Goal: Information Seeking & Learning: Learn about a topic

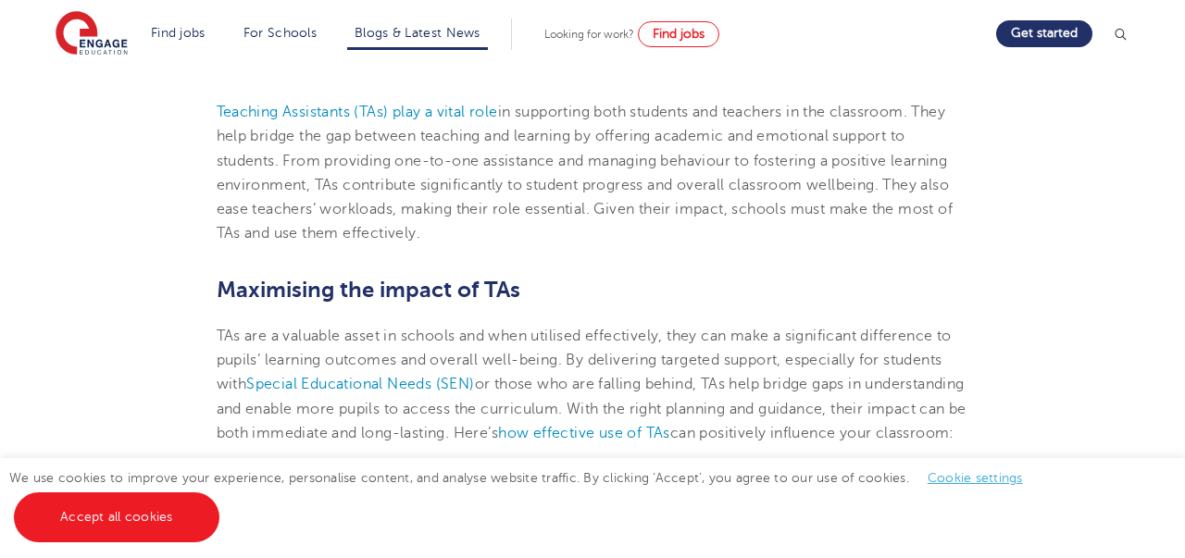
scroll to position [581, 0]
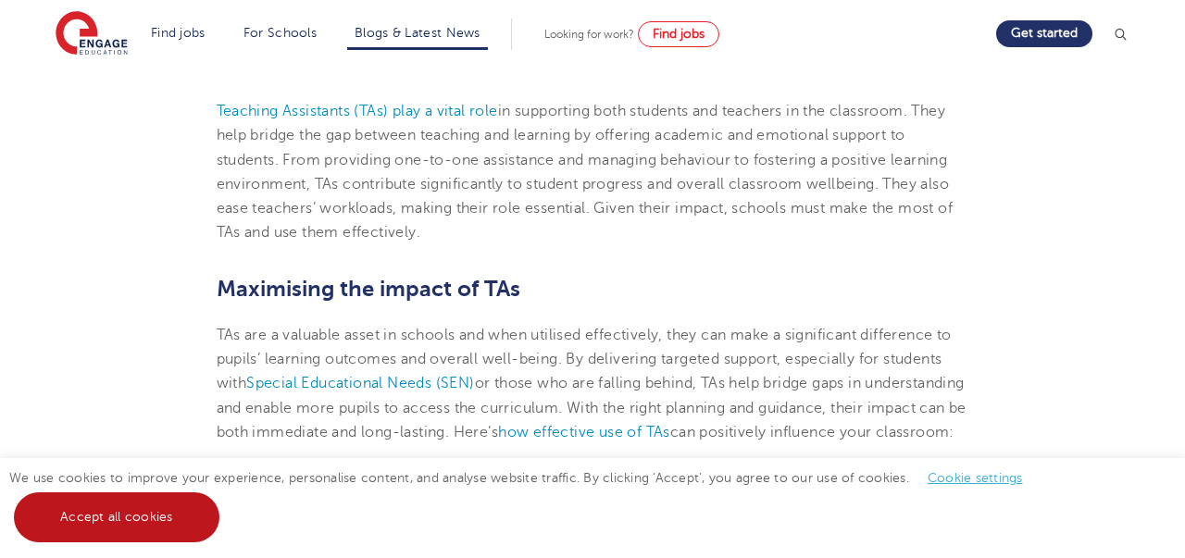
click at [85, 507] on link "Accept all cookies" at bounding box center [117, 518] width 206 height 50
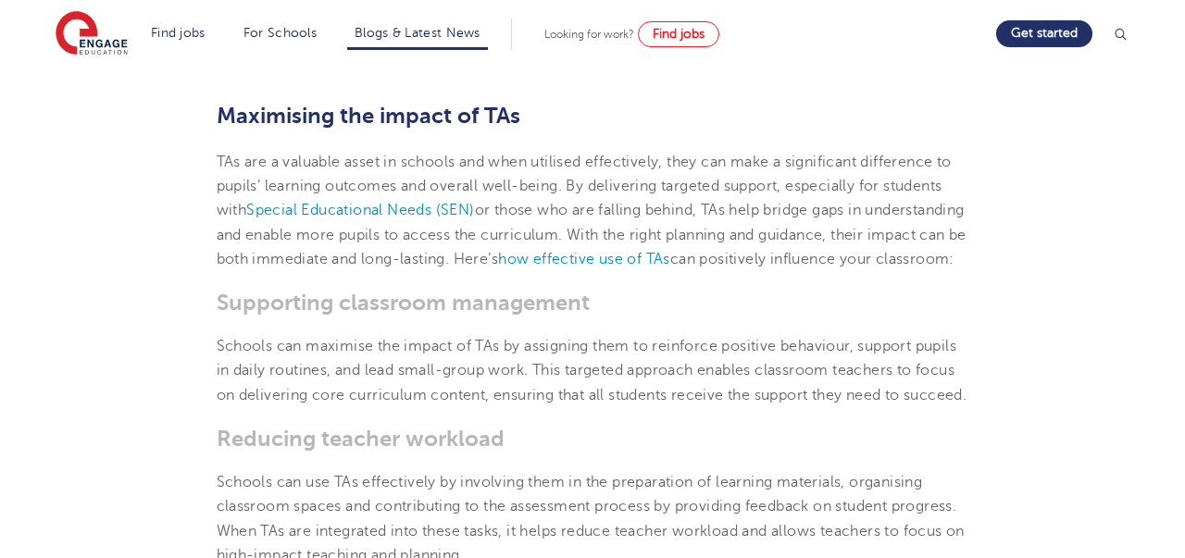
scroll to position [753, 0]
click at [746, 158] on p "TAs are a valuable asset in schools and when utilised effectively, they can mak…" at bounding box center [593, 211] width 753 height 121
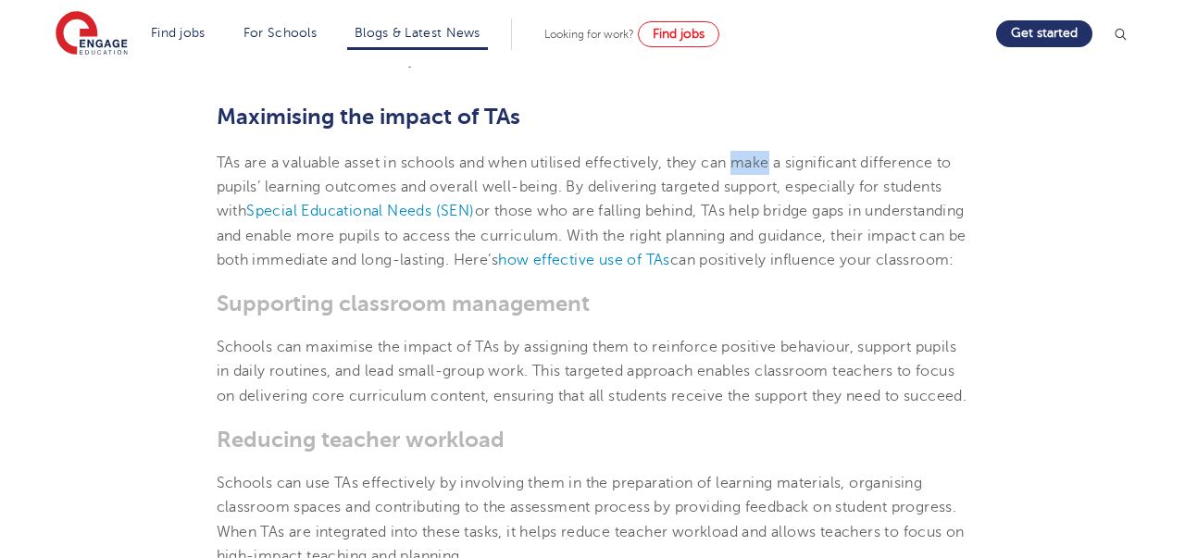
click at [746, 158] on p "TAs are a valuable asset in schools and when utilised effectively, they can mak…" at bounding box center [593, 211] width 753 height 121
click at [761, 160] on p "TAs are a valuable asset in schools and when utilised effectively, they can mak…" at bounding box center [593, 211] width 753 height 121
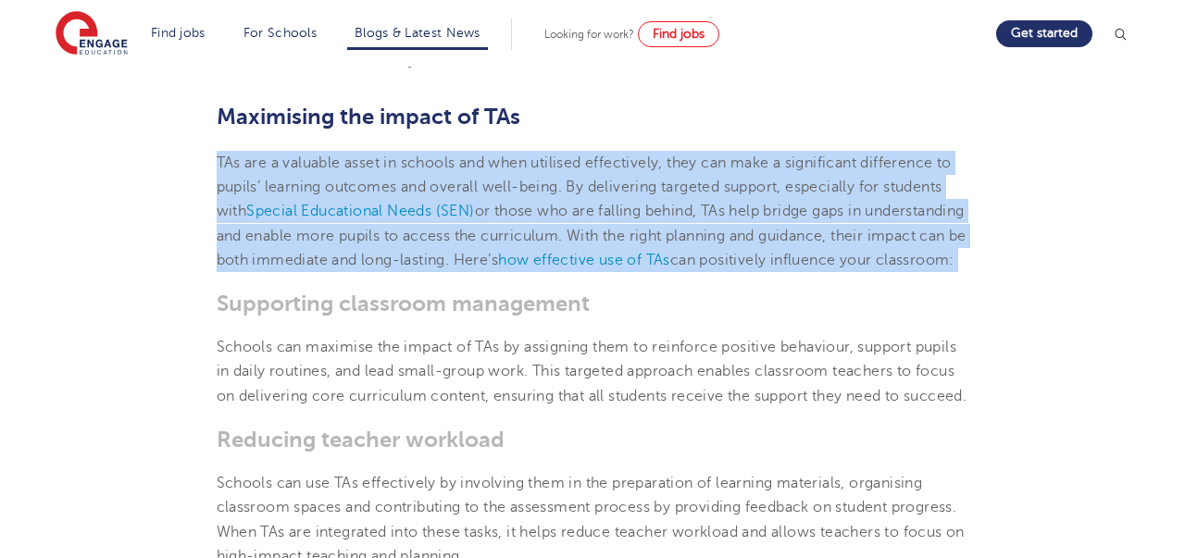
click at [761, 160] on p "TAs are a valuable asset in schools and when utilised effectively, they can mak…" at bounding box center [593, 211] width 753 height 121
click at [763, 166] on p "TAs are a valuable asset in schools and when utilised effectively, they can mak…" at bounding box center [593, 211] width 753 height 121
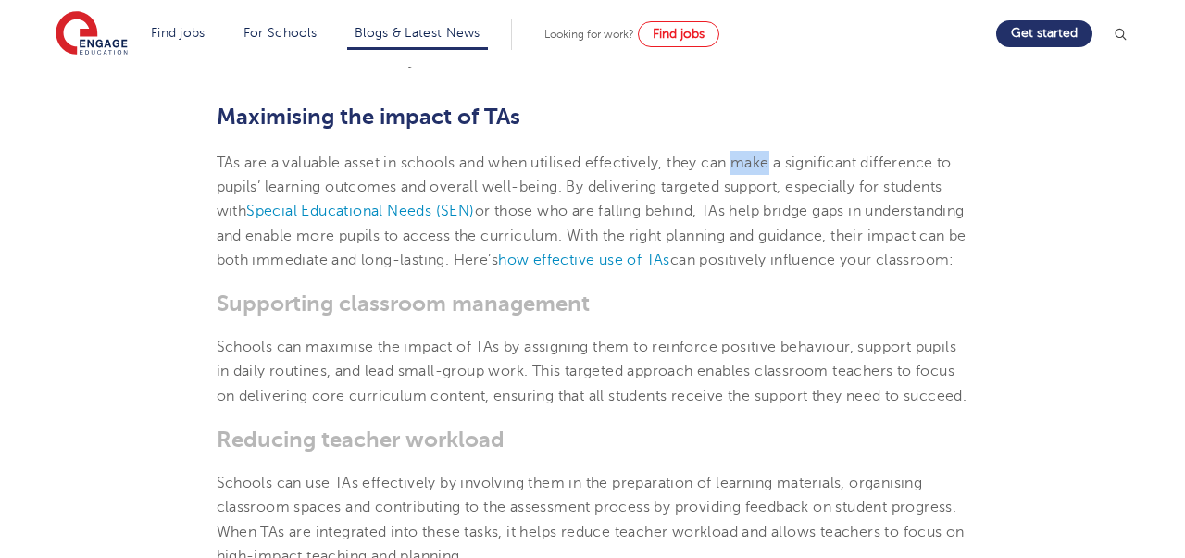
click at [763, 166] on p "TAs are a valuable asset in schools and when utilised effectively, they can mak…" at bounding box center [593, 211] width 753 height 121
click at [759, 188] on p "TAs are a valuable asset in schools and when utilised effectively, they can mak…" at bounding box center [593, 211] width 753 height 121
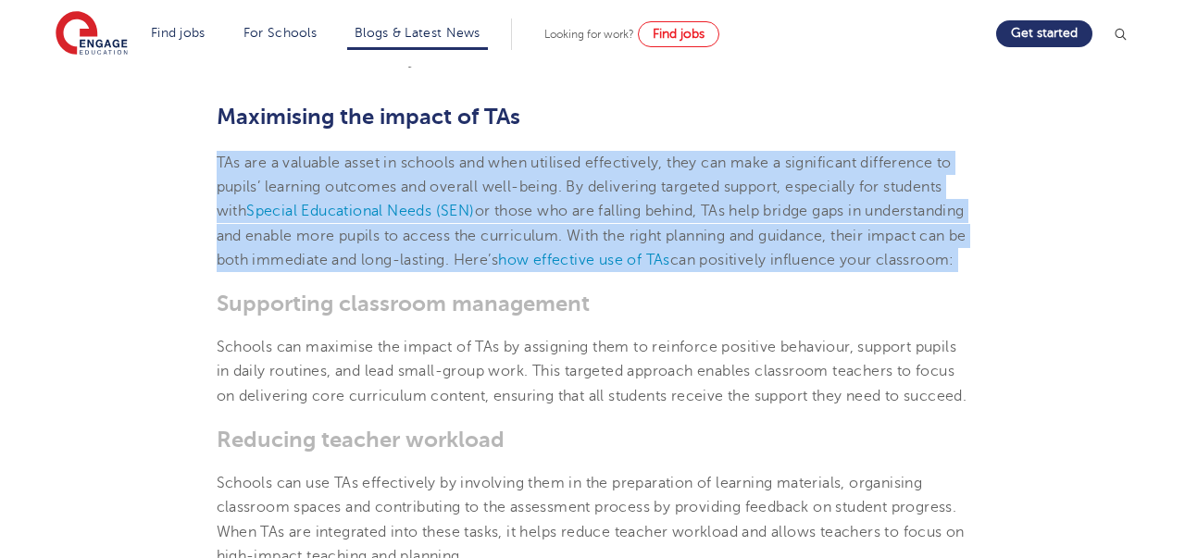
click at [759, 188] on p "TAs are a valuable asset in schools and when utilised effectively, they can mak…" at bounding box center [593, 211] width 753 height 121
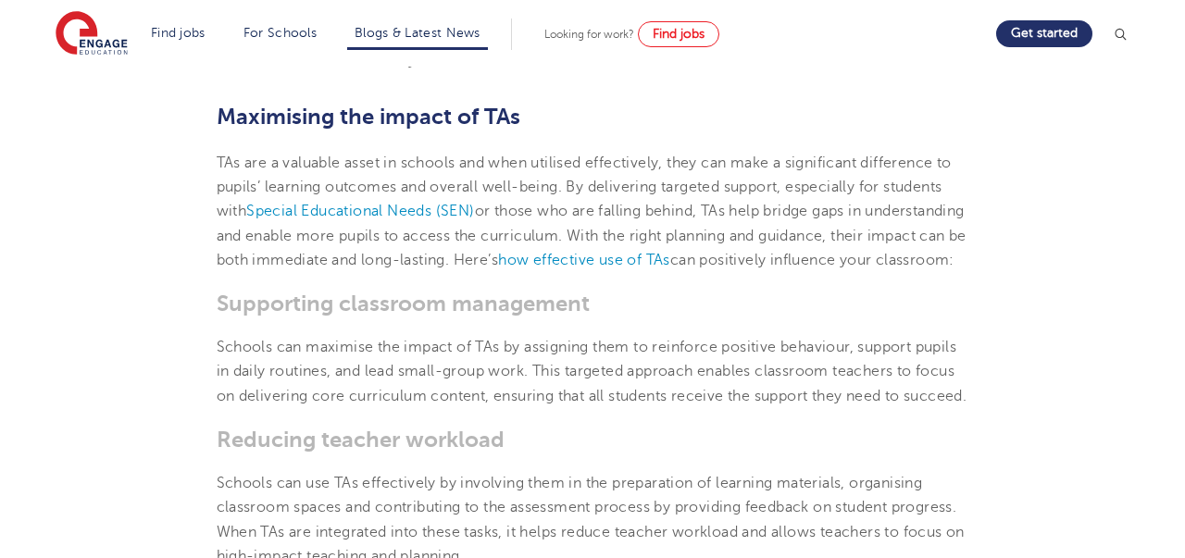
click at [759, 188] on p "TAs are a valuable asset in schools and when utilised effectively, they can mak…" at bounding box center [593, 211] width 753 height 121
click at [758, 188] on p "TAs are a valuable asset in schools and when utilised effectively, they can mak…" at bounding box center [593, 211] width 753 height 121
click at [714, 188] on p "TAs are a valuable asset in schools and when utilised effectively, they can mak…" at bounding box center [593, 211] width 753 height 121
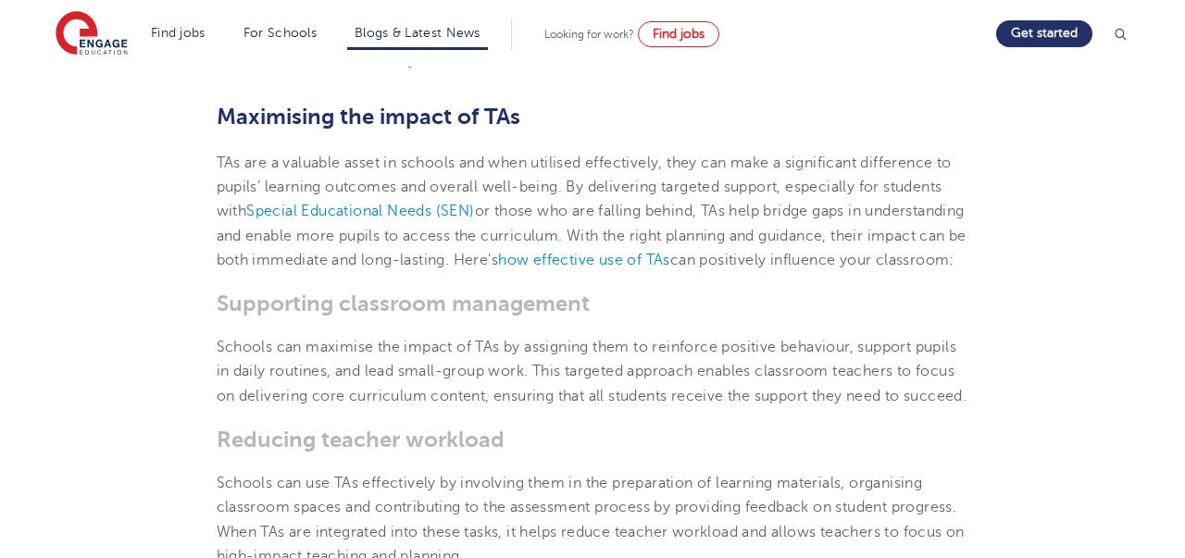
click at [630, 186] on p "TAs are a valuable asset in schools and when utilised effectively, they can mak…" at bounding box center [593, 211] width 753 height 121
click at [633, 216] on p "TAs are a valuable asset in schools and when utilised effectively, they can mak…" at bounding box center [593, 211] width 753 height 121
click at [702, 213] on p "TAs are a valuable asset in schools and when utilised effectively, they can mak…" at bounding box center [593, 211] width 753 height 121
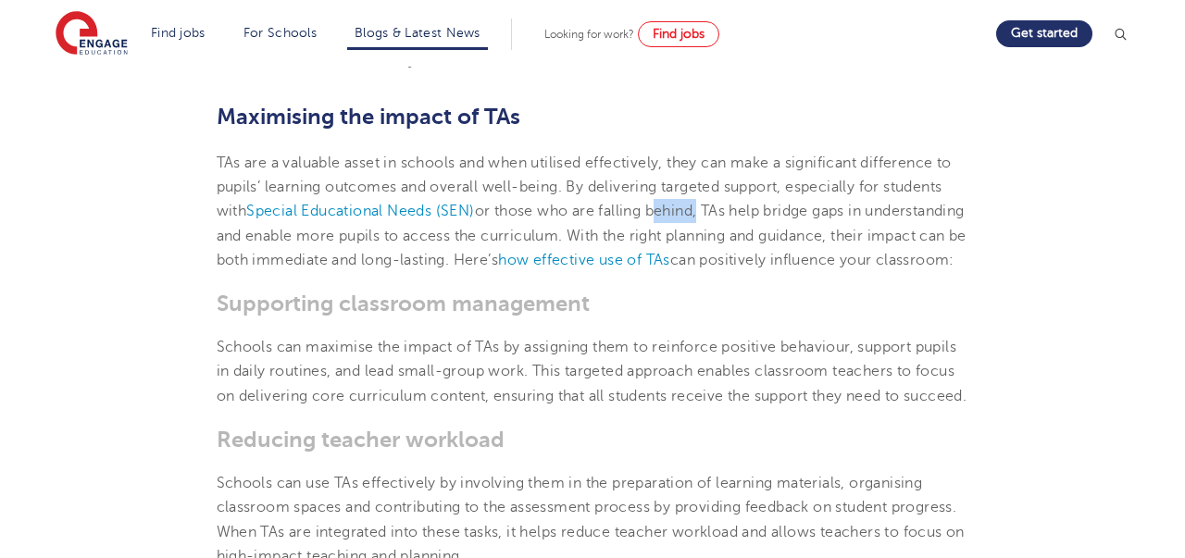
click at [702, 213] on p "TAs are a valuable asset in schools and when utilised effectively, they can mak…" at bounding box center [593, 211] width 753 height 121
click at [722, 215] on p "TAs are a valuable asset in schools and when utilised effectively, they can mak…" at bounding box center [593, 211] width 753 height 121
click at [753, 217] on p "TAs are a valuable asset in schools and when utilised effectively, they can mak…" at bounding box center [593, 211] width 753 height 121
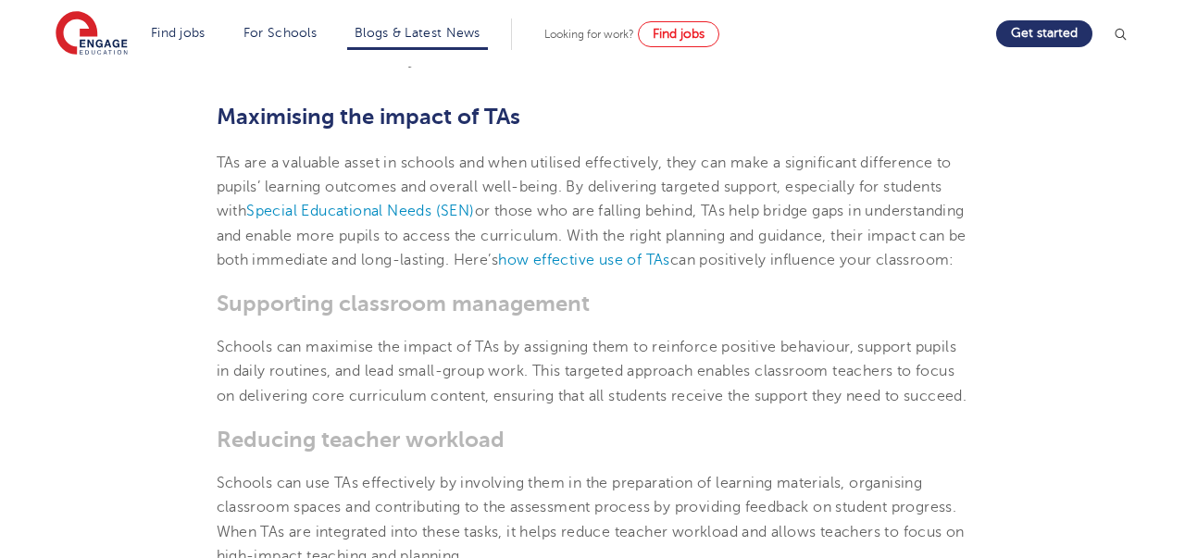
click at [809, 218] on p "TAs are a valuable asset in schools and when utilised effectively, they can mak…" at bounding box center [593, 211] width 753 height 121
click at [839, 221] on p "TAs are a valuable asset in schools and when utilised effectively, they can mak…" at bounding box center [593, 211] width 753 height 121
click at [841, 220] on p "TAs are a valuable asset in schools and when utilised effectively, they can mak…" at bounding box center [593, 211] width 753 height 121
click at [841, 215] on p "TAs are a valuable asset in schools and when utilised effectively, they can mak…" at bounding box center [593, 211] width 753 height 121
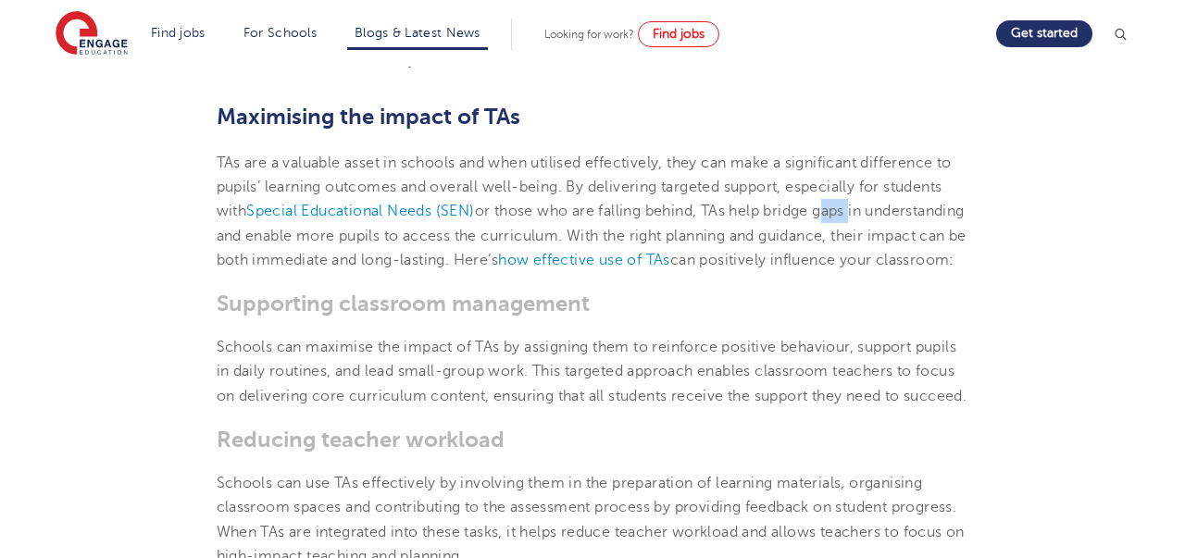
click at [841, 215] on p "TAs are a valuable asset in schools and when utilised effectively, they can mak…" at bounding box center [593, 211] width 753 height 121
click at [871, 208] on p "TAs are a valuable asset in schools and when utilised effectively, they can mak…" at bounding box center [593, 211] width 753 height 121
click at [385, 26] on link "Blogs & Latest News" at bounding box center [418, 33] width 126 height 14
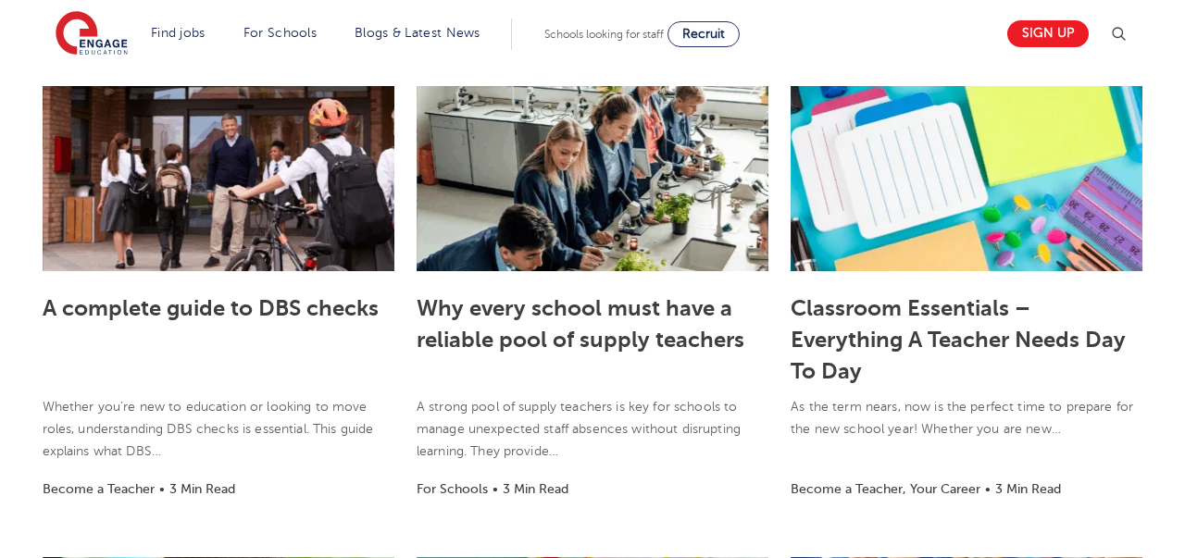
scroll to position [486, 0]
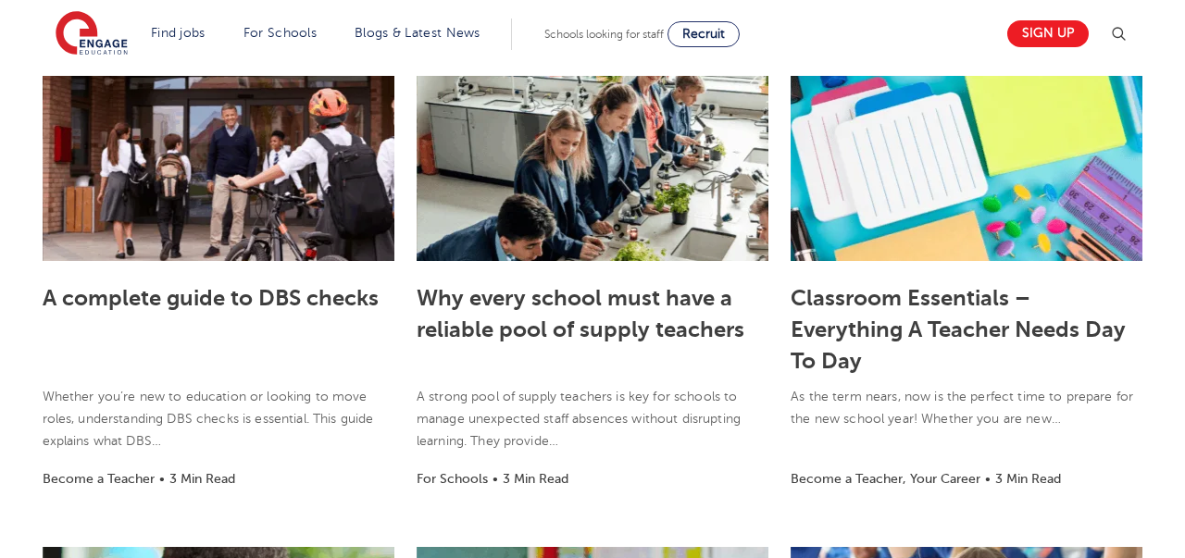
click at [301, 272] on div "A complete guide to DBS checks Whether you’re new to education or looking to mo…" at bounding box center [219, 385] width 352 height 248
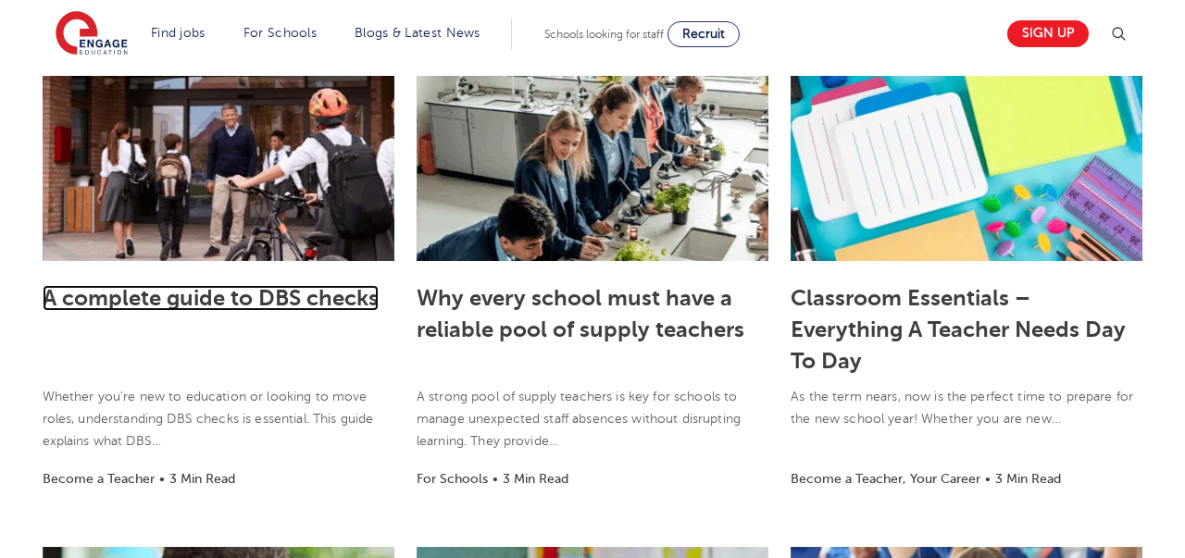
click at [296, 289] on link "A complete guide to DBS checks" at bounding box center [211, 298] width 336 height 26
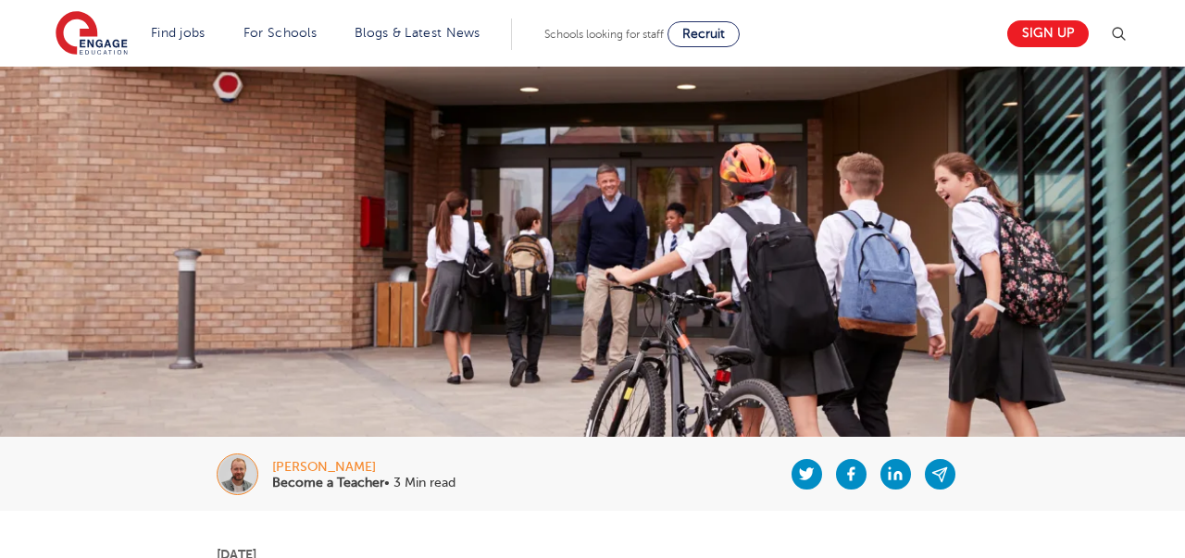
scroll to position [264, 0]
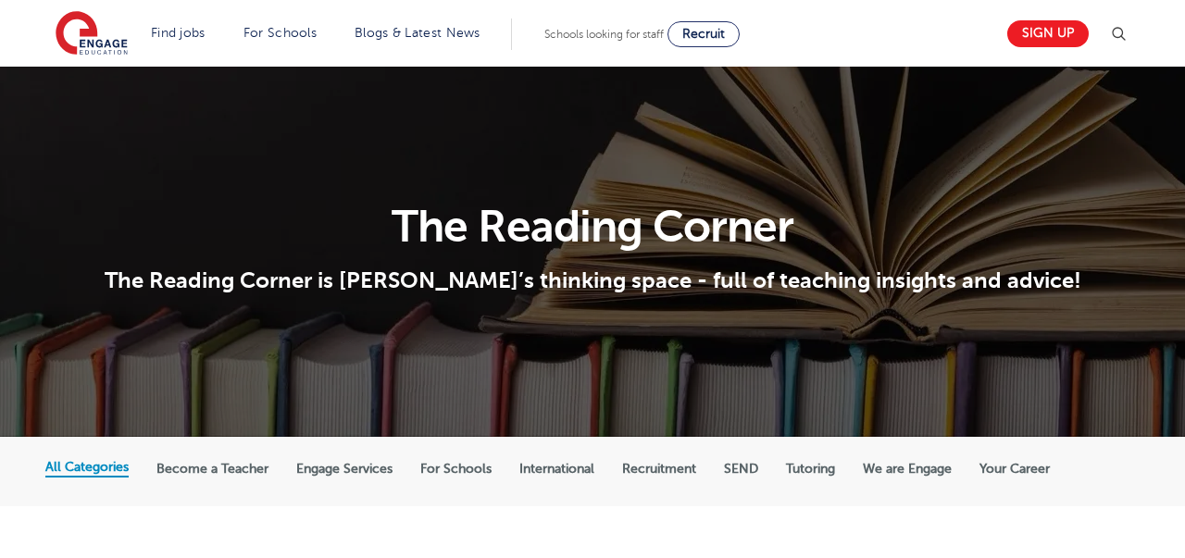
scroll to position [486, 0]
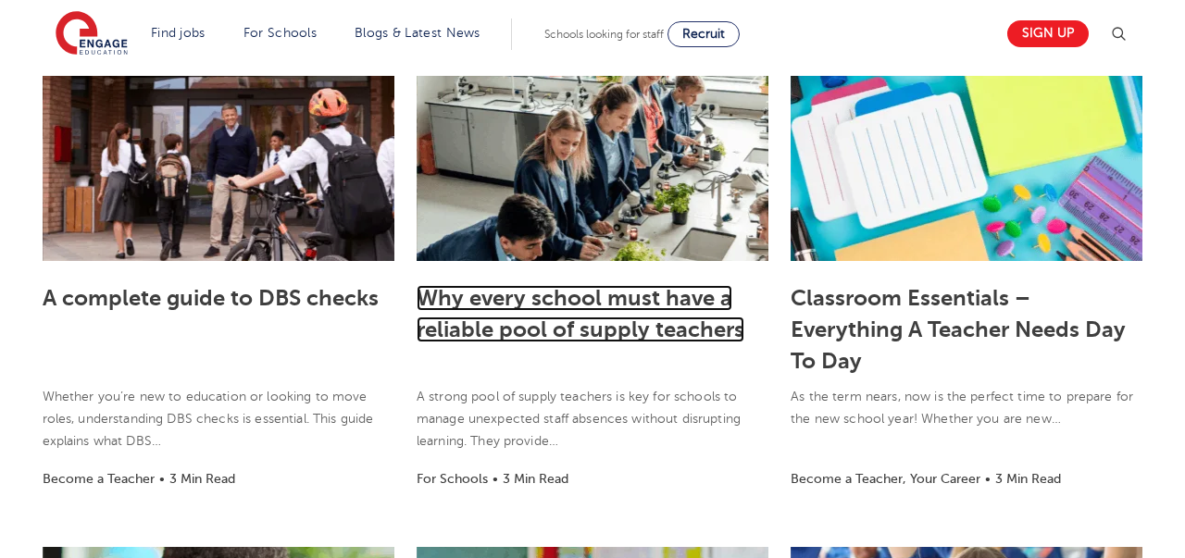
click at [540, 305] on link "Why every school must have a reliable pool of supply teachers" at bounding box center [581, 313] width 328 height 57
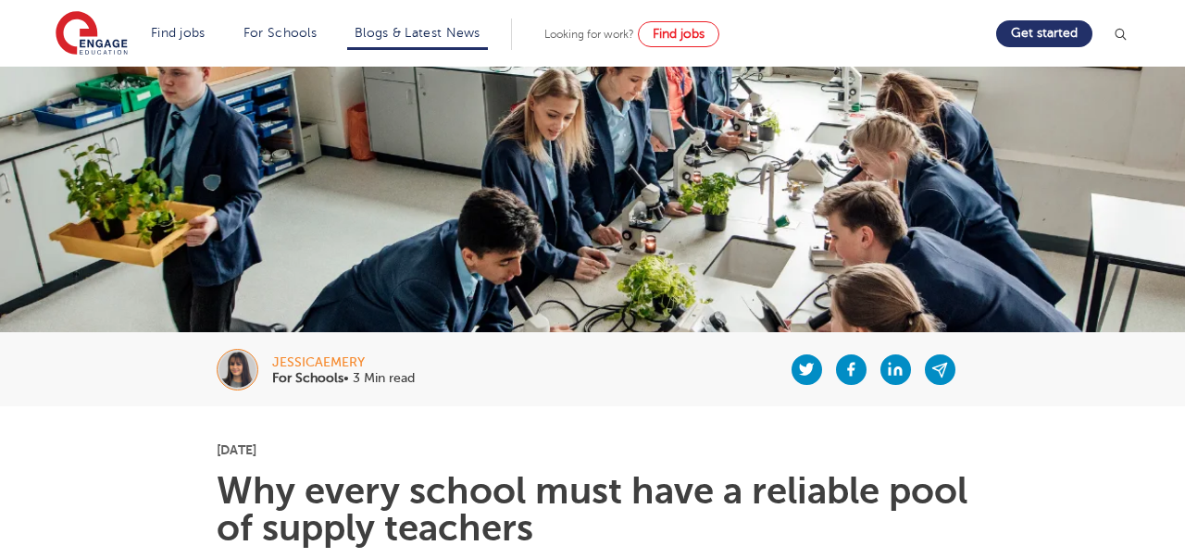
scroll to position [116, 0]
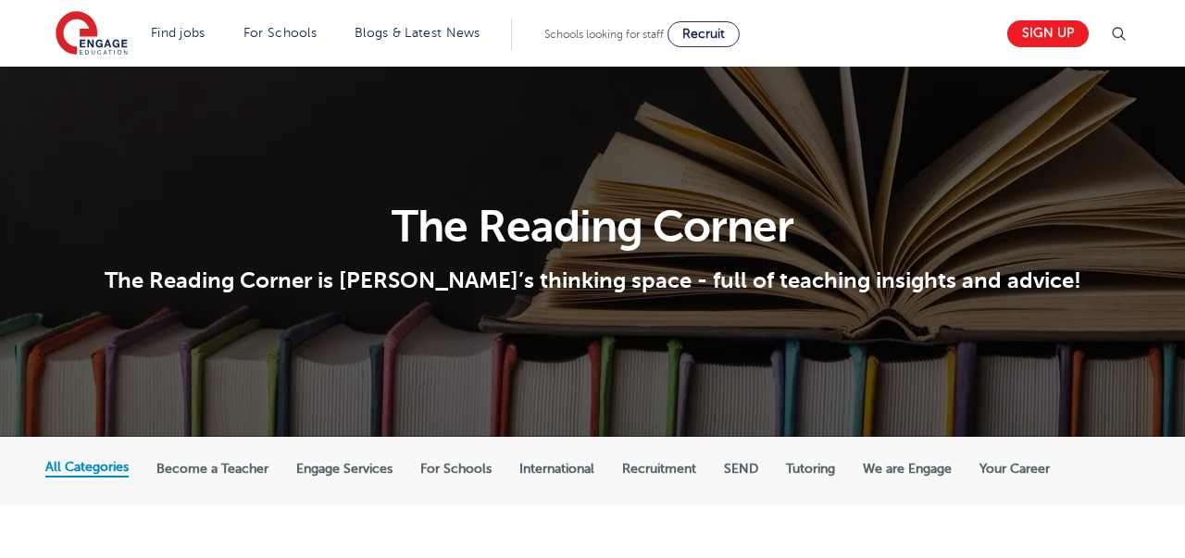
scroll to position [486, 0]
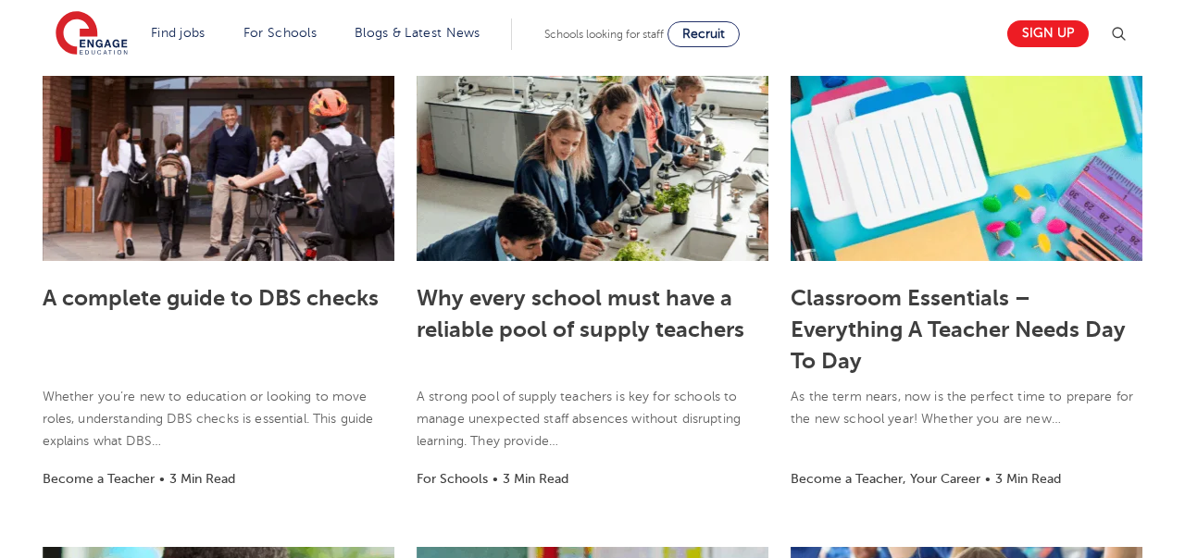
click at [838, 316] on h3 "Classroom Essentials – Everything A Teacher Needs Day To Day" at bounding box center [967, 328] width 352 height 97
click at [896, 313] on h3 "Classroom Essentials – Everything A Teacher Needs Day To Day" at bounding box center [967, 328] width 352 height 97
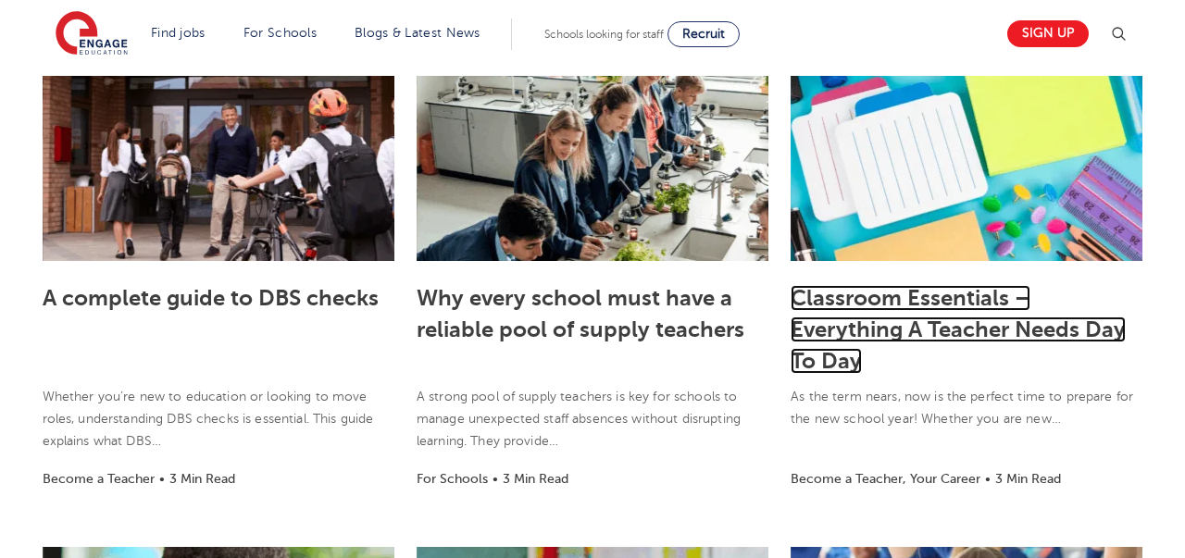
click at [824, 286] on link "Classroom Essentials – Everything A Teacher Needs Day To Day" at bounding box center [958, 329] width 335 height 89
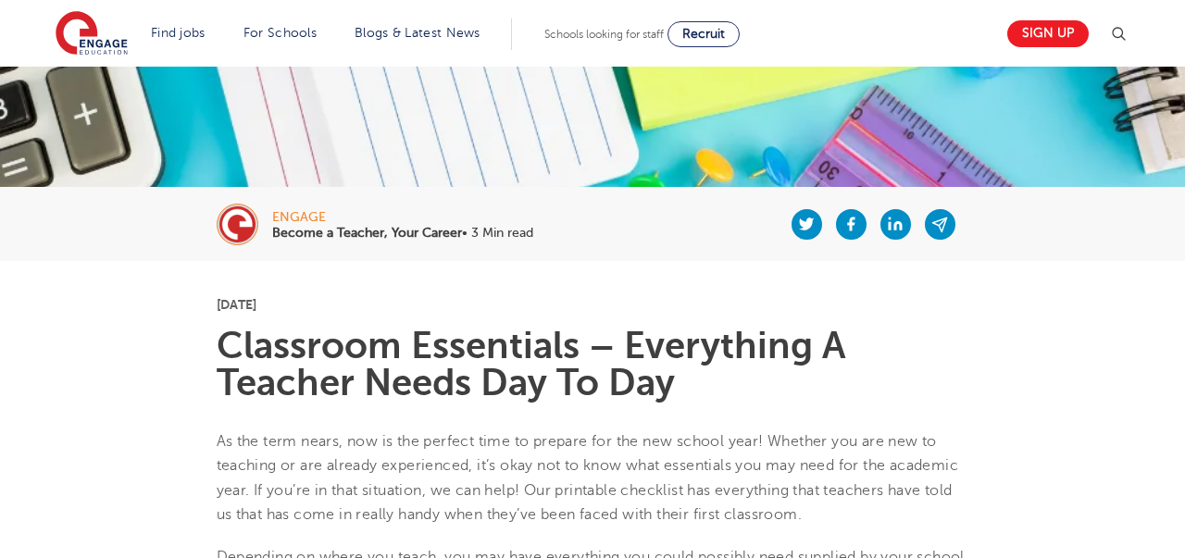
scroll to position [243, 0]
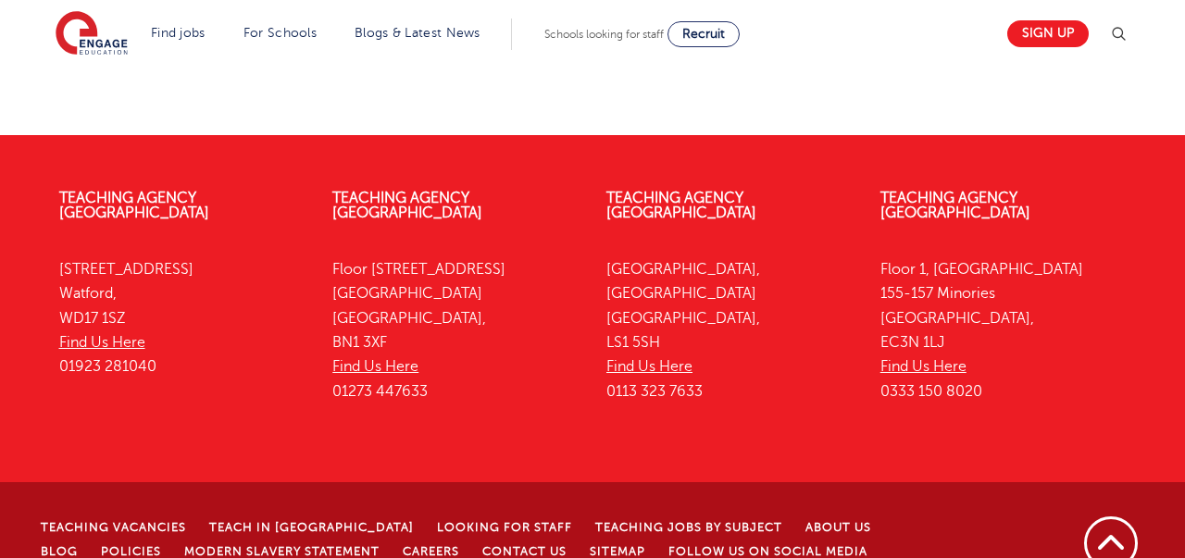
scroll to position [2051, 0]
